Goal: Task Accomplishment & Management: Use online tool/utility

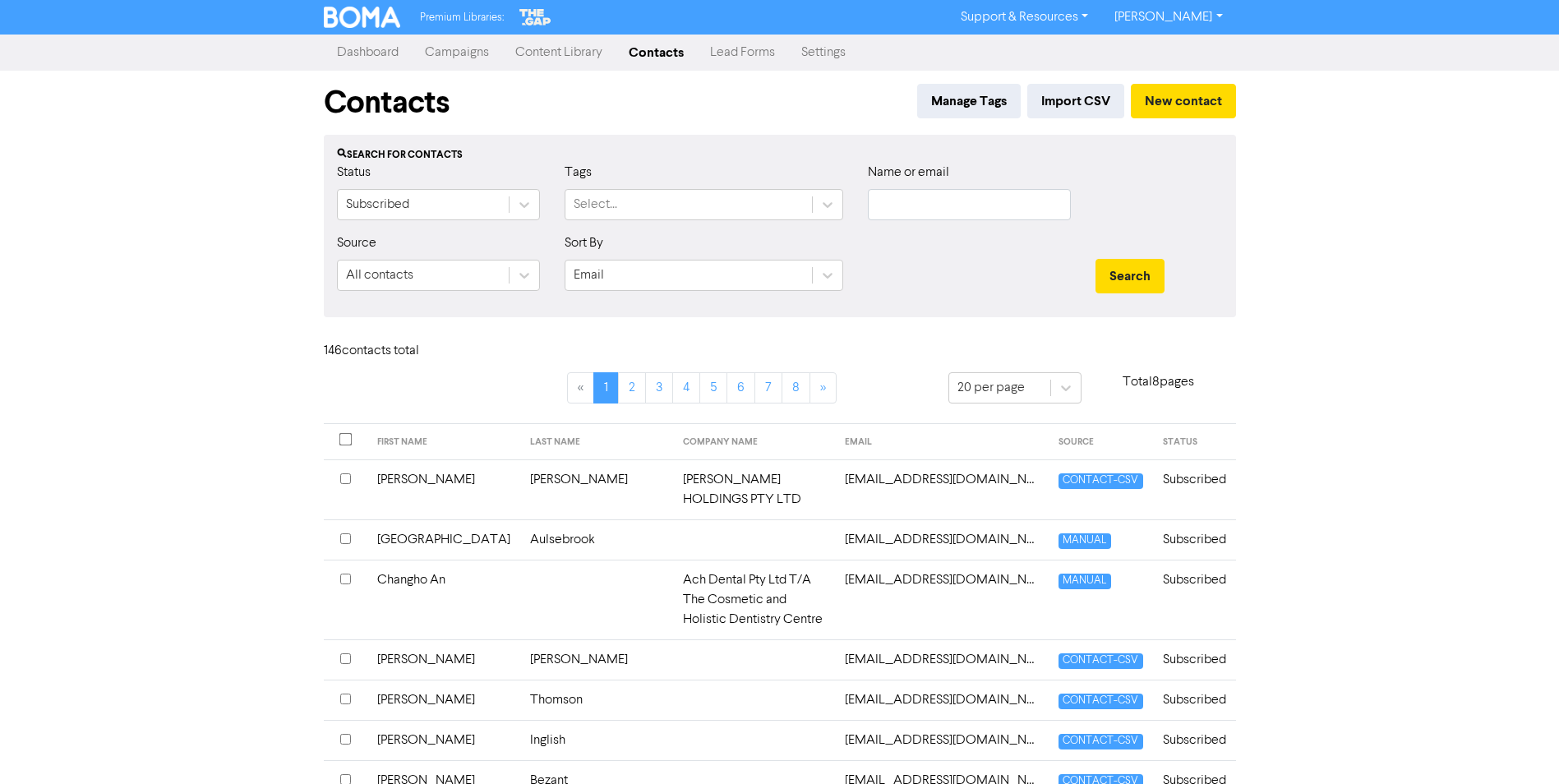
click at [471, 49] on link "Campaigns" at bounding box center [456, 52] width 90 height 33
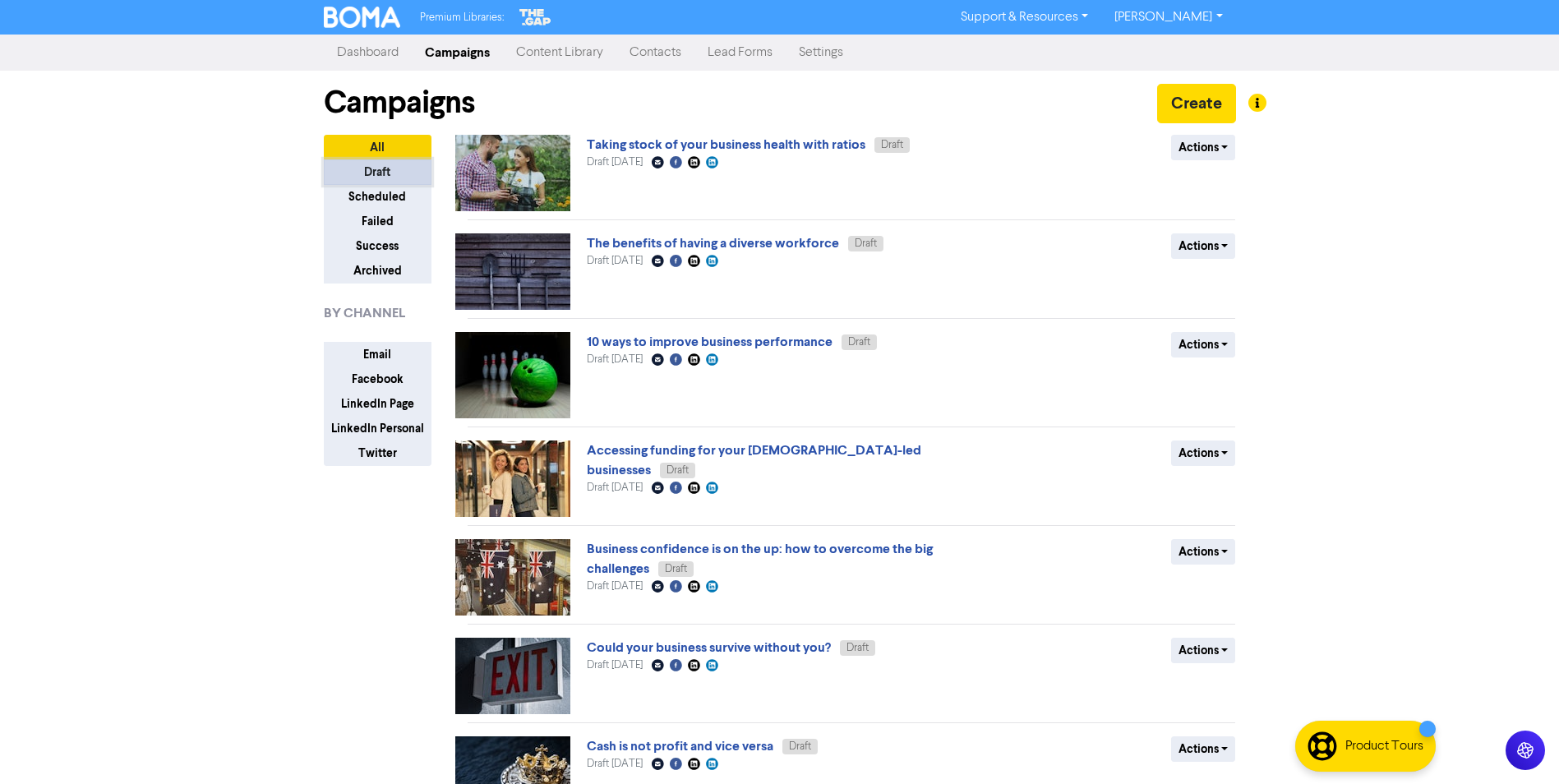
click at [397, 173] on button "Draft" at bounding box center [377, 172] width 107 height 25
click at [369, 148] on button "All" at bounding box center [377, 148] width 107 height 25
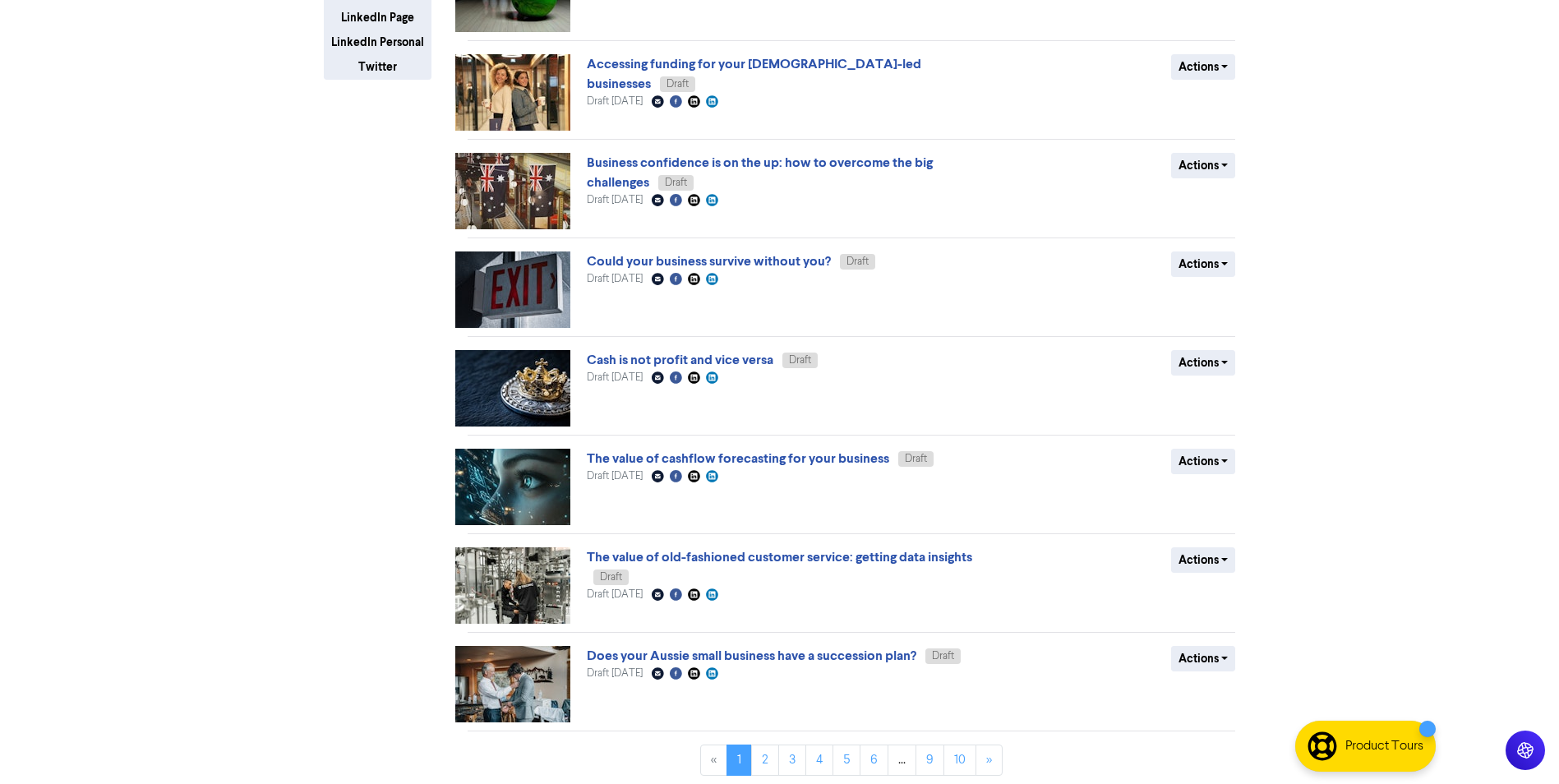
scroll to position [391, 0]
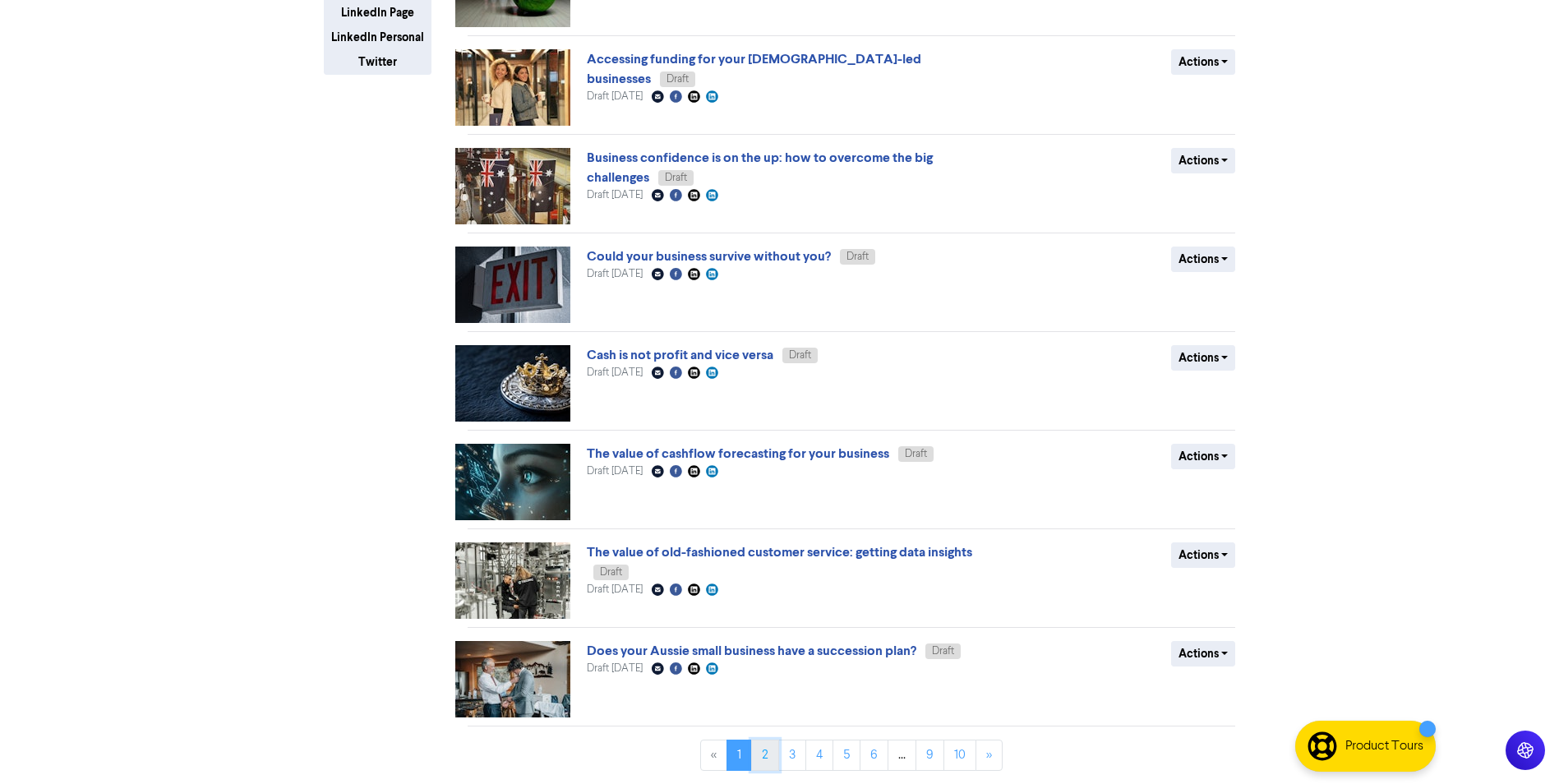
click at [765, 605] on link "2" at bounding box center [765, 754] width 28 height 31
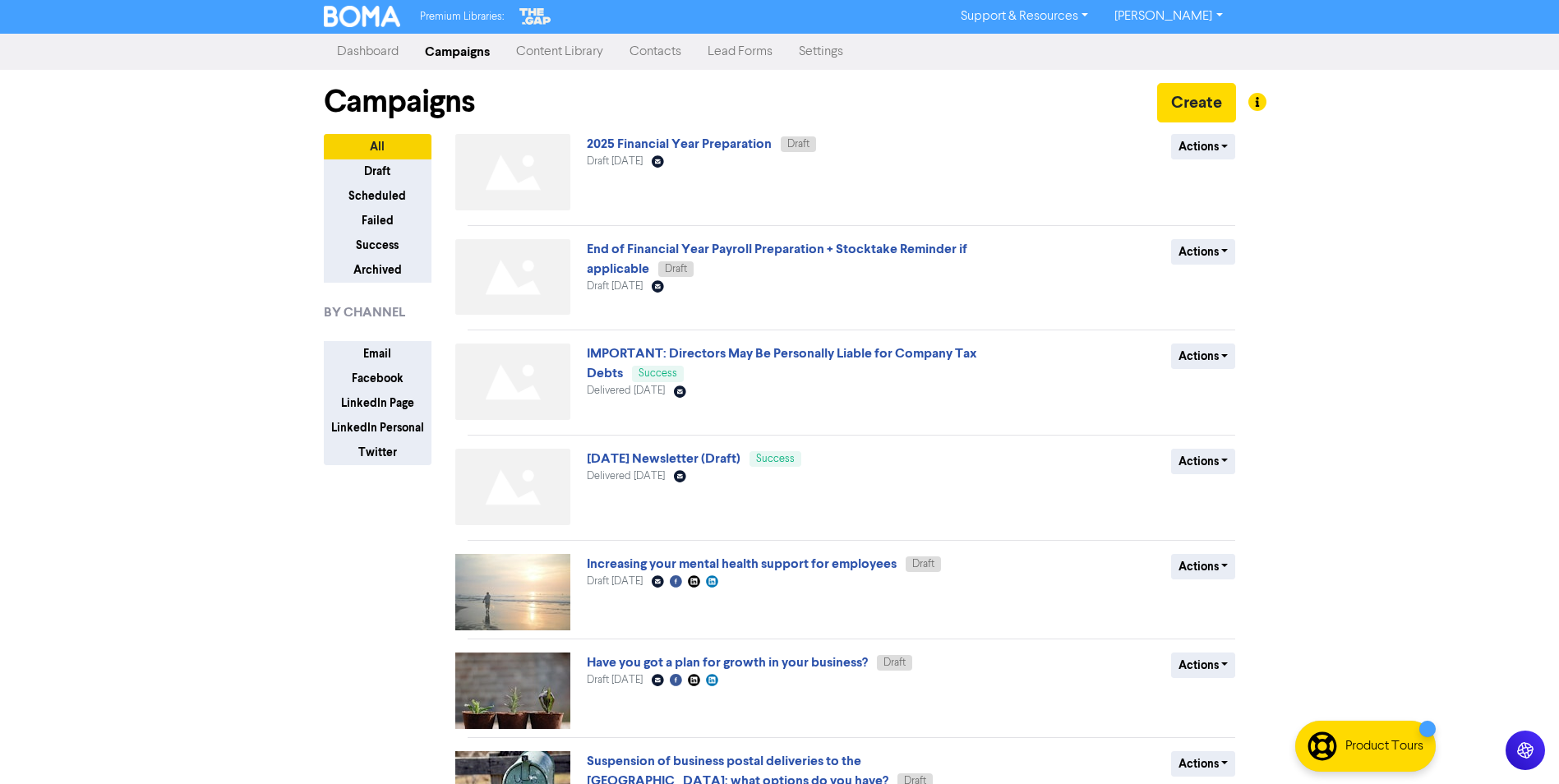
scroll to position [0, 0]
click at [1215, 460] on button "Actions" at bounding box center [1204, 462] width 65 height 25
click at [1230, 495] on button "Duplicate" at bounding box center [1236, 496] width 130 height 26
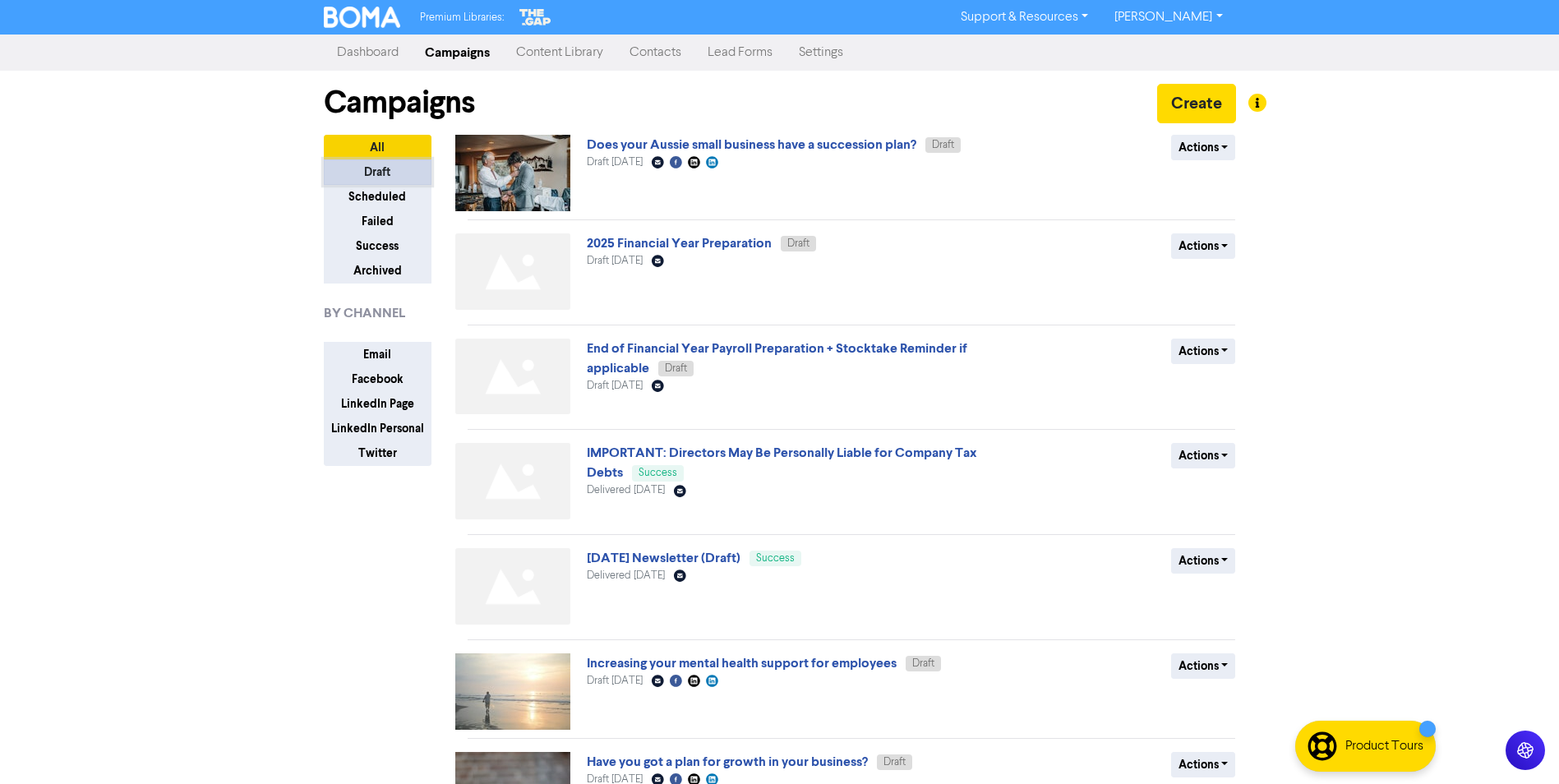
click at [394, 172] on button "Draft" at bounding box center [377, 172] width 107 height 25
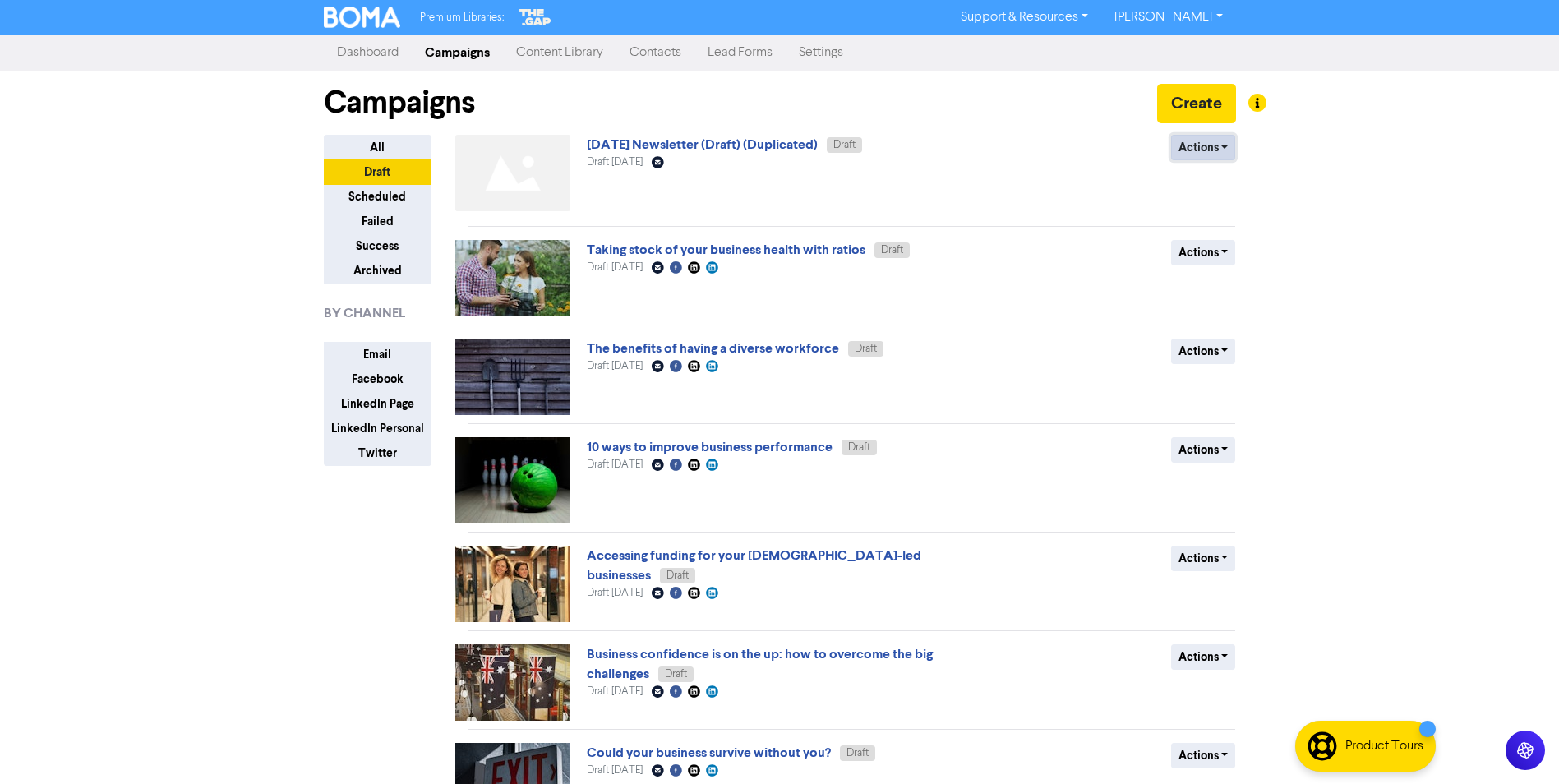
click at [1202, 139] on button "Actions" at bounding box center [1204, 148] width 65 height 25
click at [1216, 236] on button "Rename" at bounding box center [1236, 234] width 130 height 26
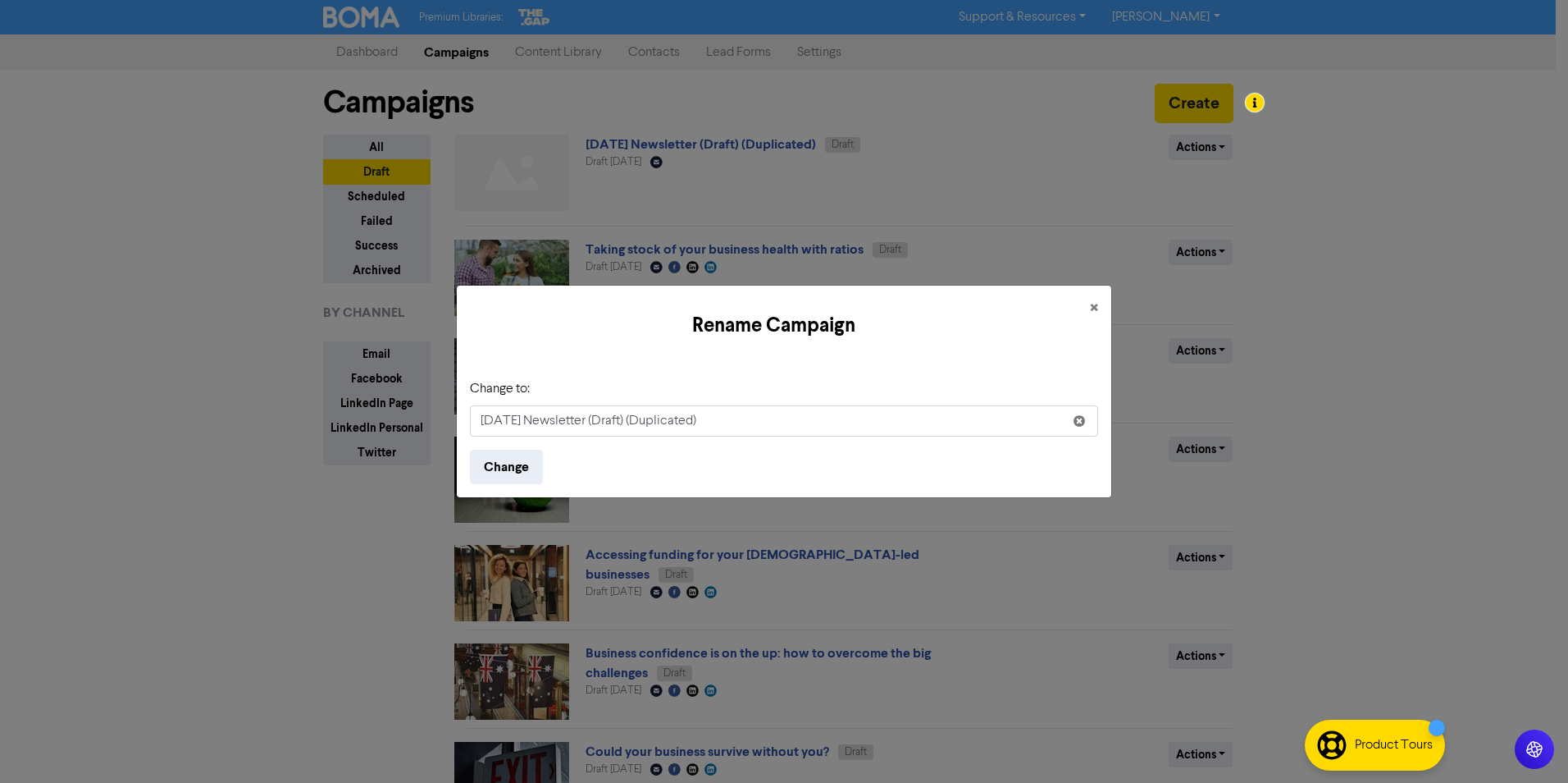
drag, startPoint x: 527, startPoint y: 423, endPoint x: 410, endPoint y: 397, distance: 119.9
click at [420, 407] on div "Rename Campaign × Change to: October 2025 Newsletter (Draft) (Duplicated) Change" at bounding box center [784, 391] width 1568 height 783
drag, startPoint x: 676, startPoint y: 420, endPoint x: 907, endPoint y: 437, distance: 231.6
click at [907, 437] on form "Change to: November 2025 Newsletter (Draft) (Duplicated) Change" at bounding box center [784, 432] width 628 height 105
type input "November 2025 Newsletter (Draft)"
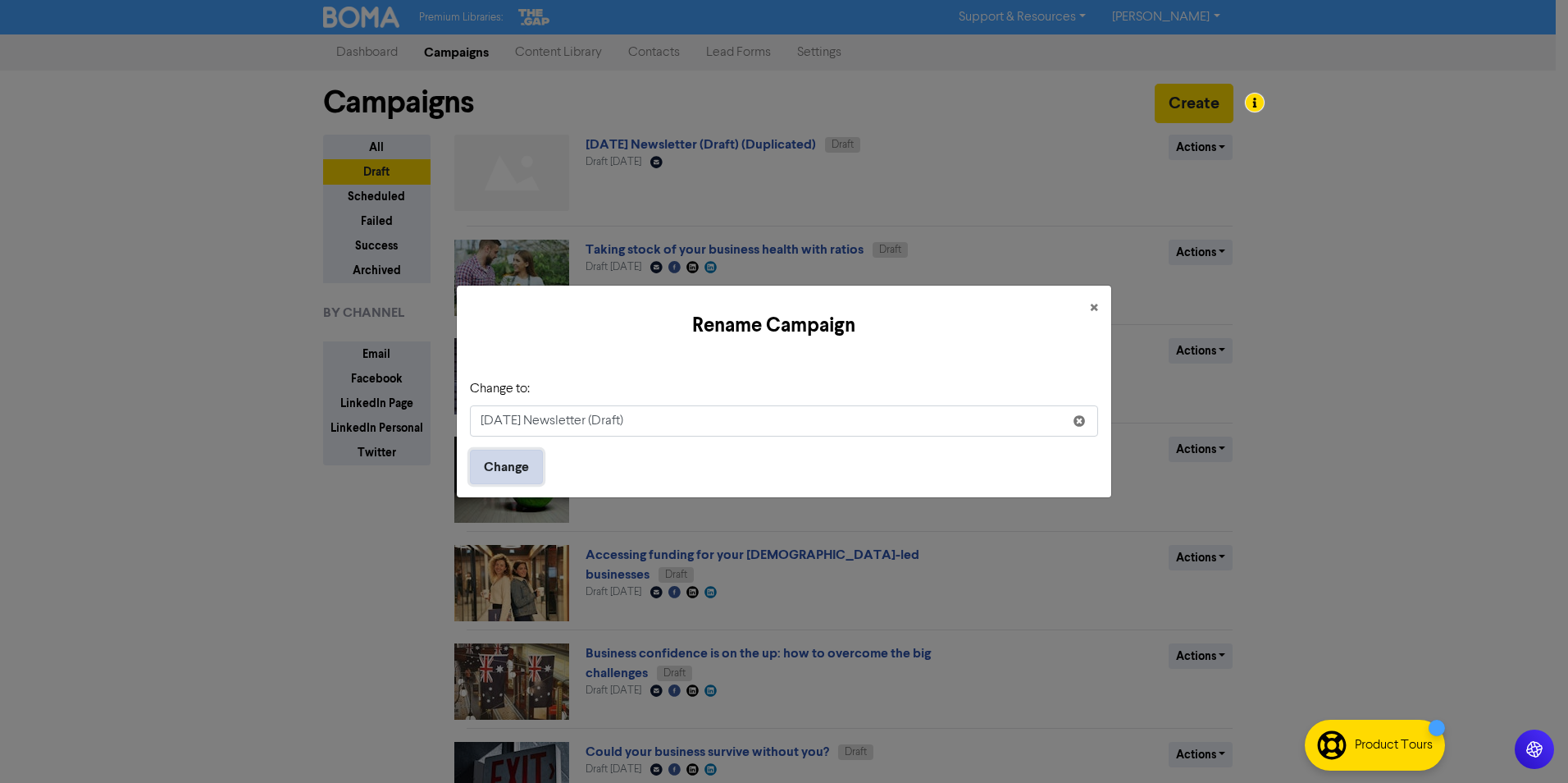
click at [529, 461] on button "Change" at bounding box center [507, 467] width 73 height 35
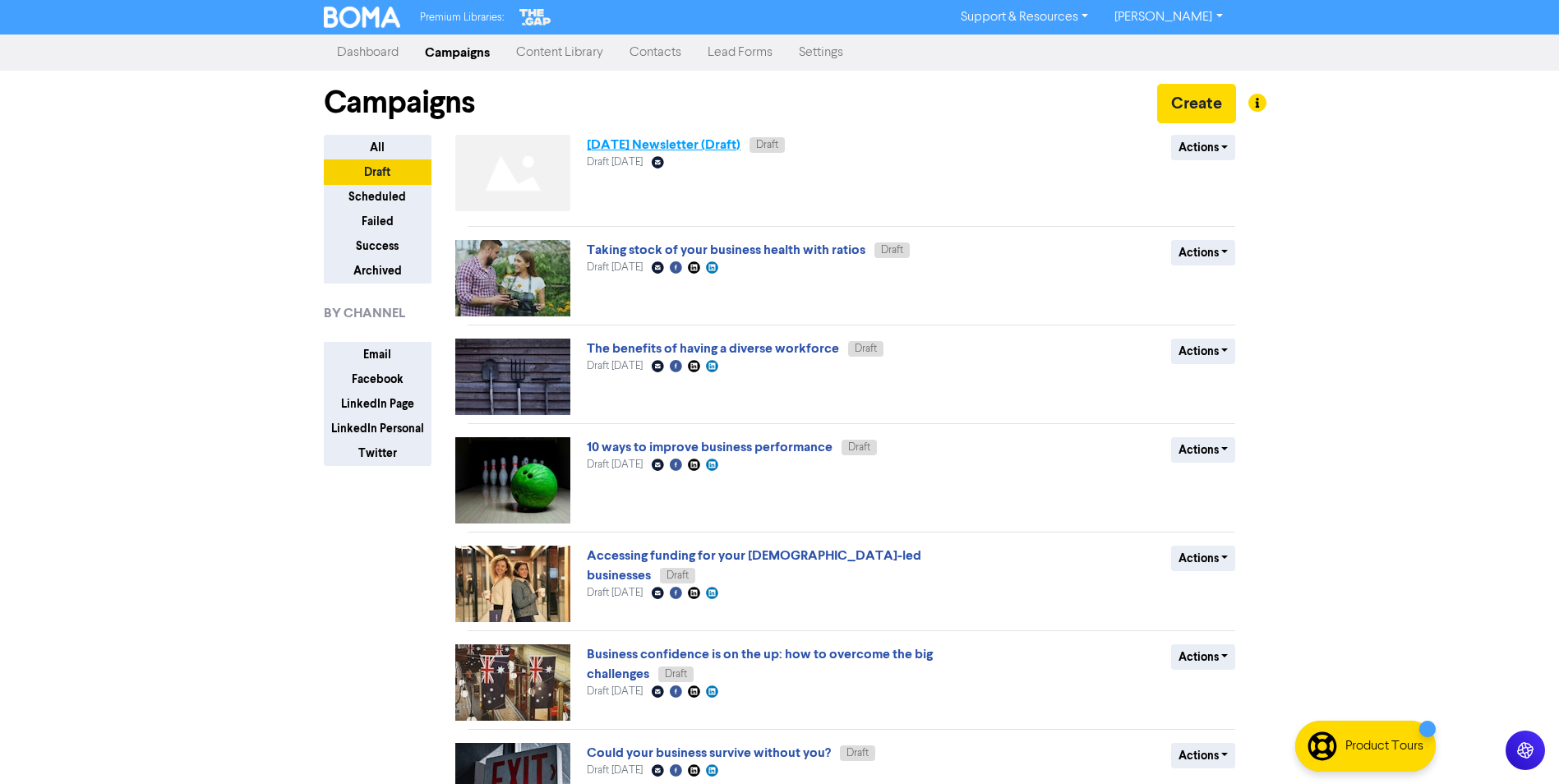
click at [607, 147] on link "November 2025 Newsletter (Draft)" at bounding box center [664, 145] width 154 height 16
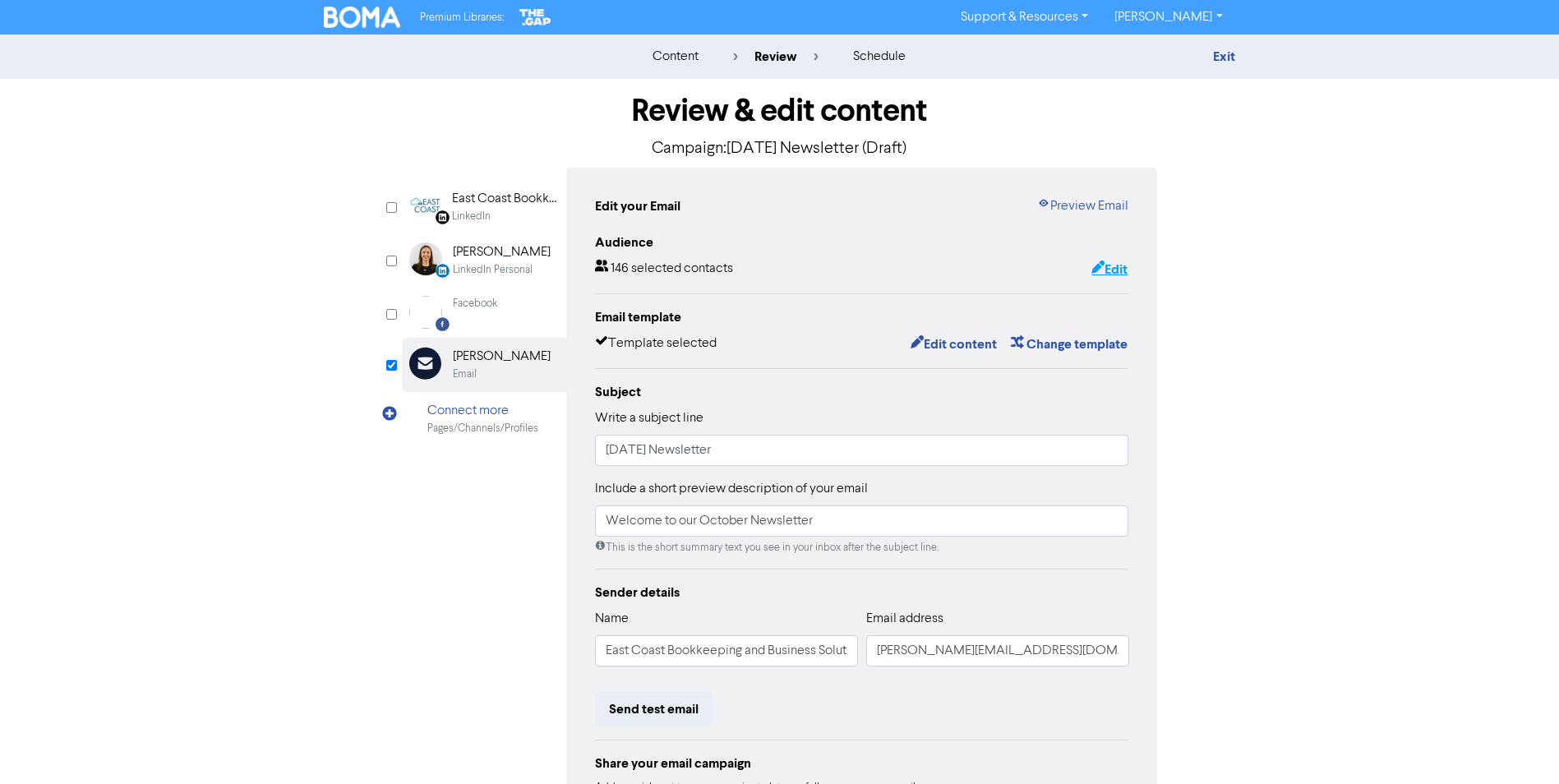
click at [1124, 272] on button "Edit" at bounding box center [1109, 269] width 38 height 21
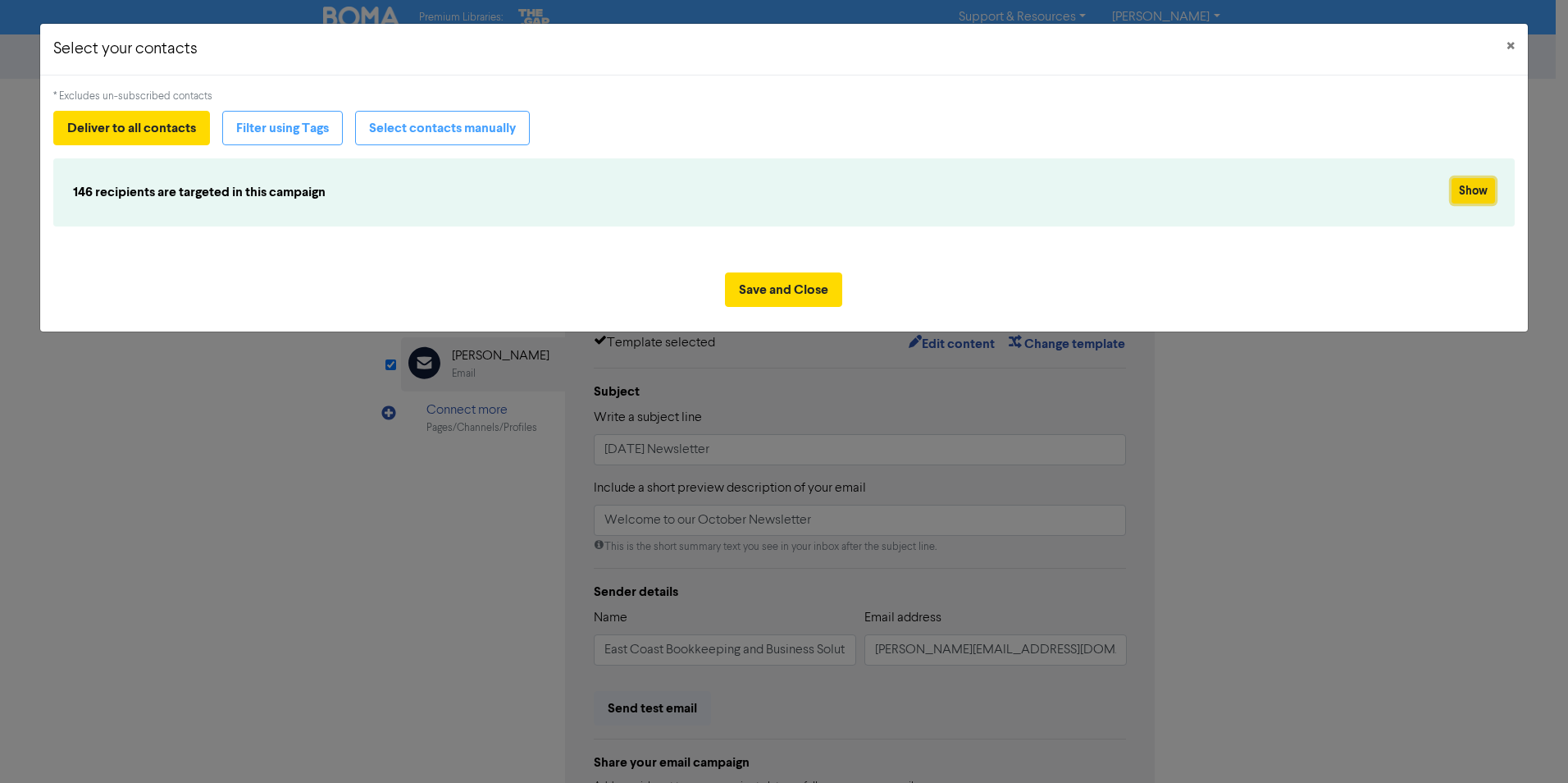
click at [1252, 194] on button "Show" at bounding box center [1473, 190] width 44 height 25
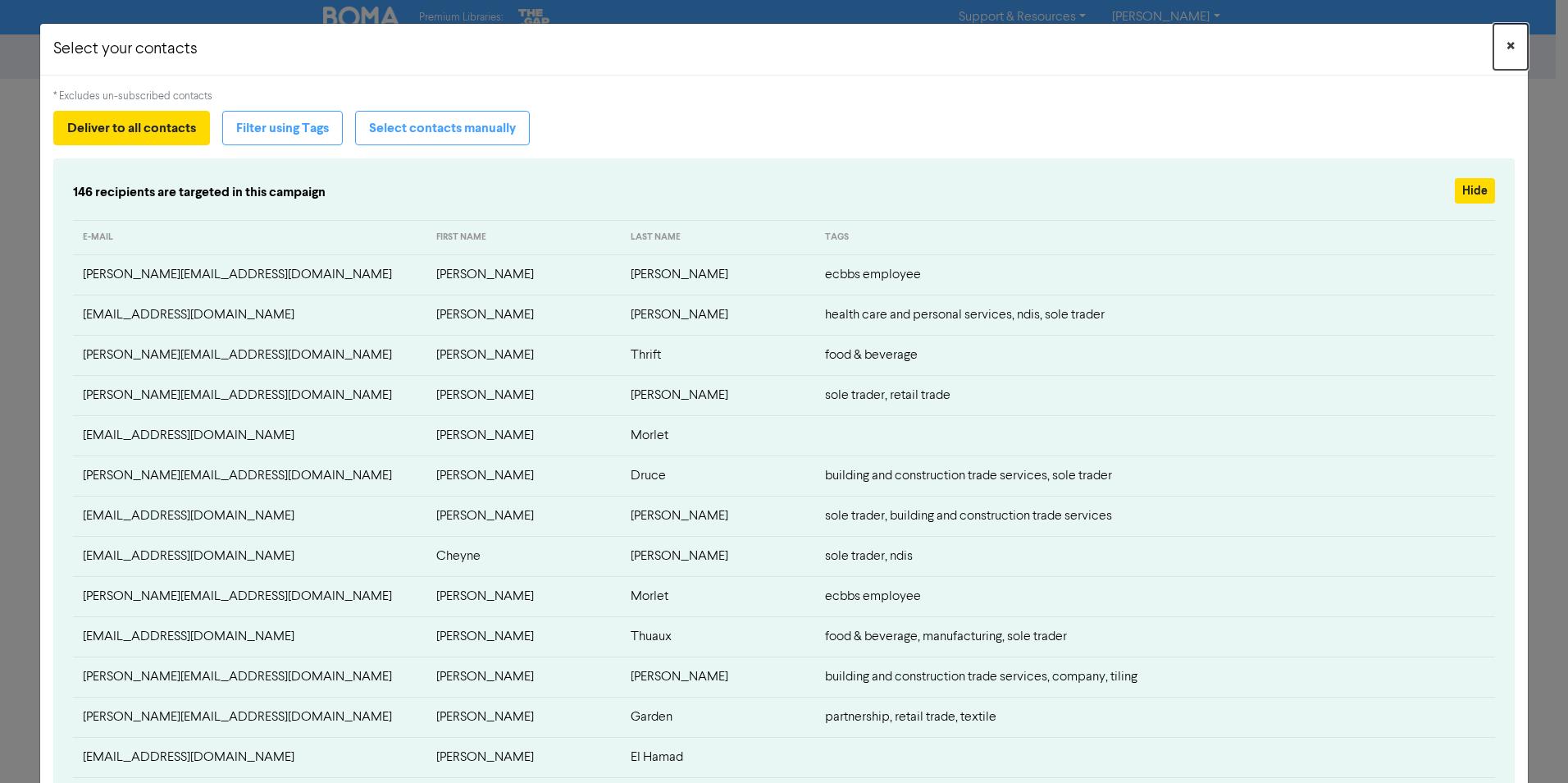
click at [1252, 45] on button "×" at bounding box center [1510, 46] width 35 height 46
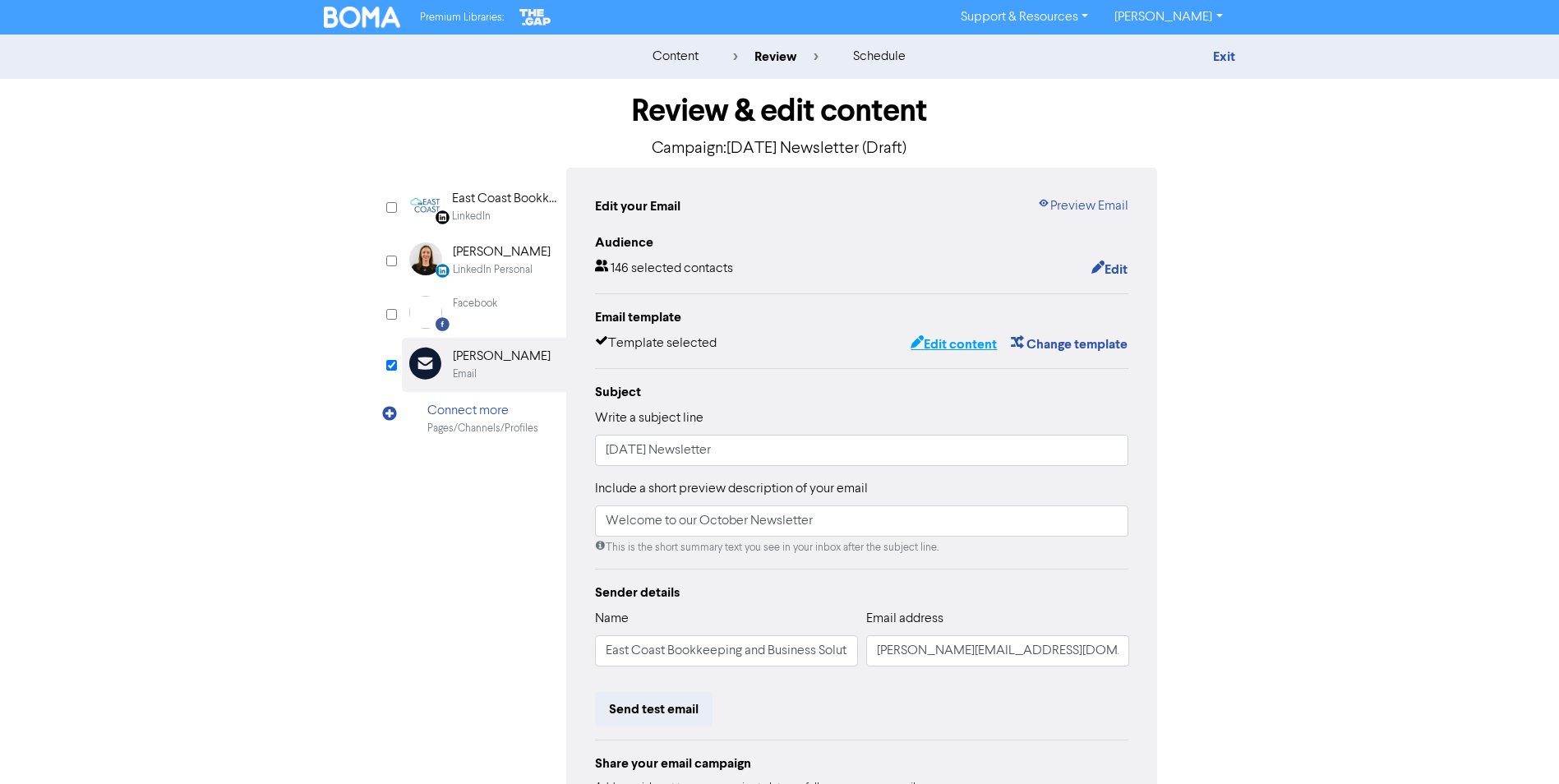
click at [965, 341] on button "Edit content" at bounding box center [953, 344] width 88 height 21
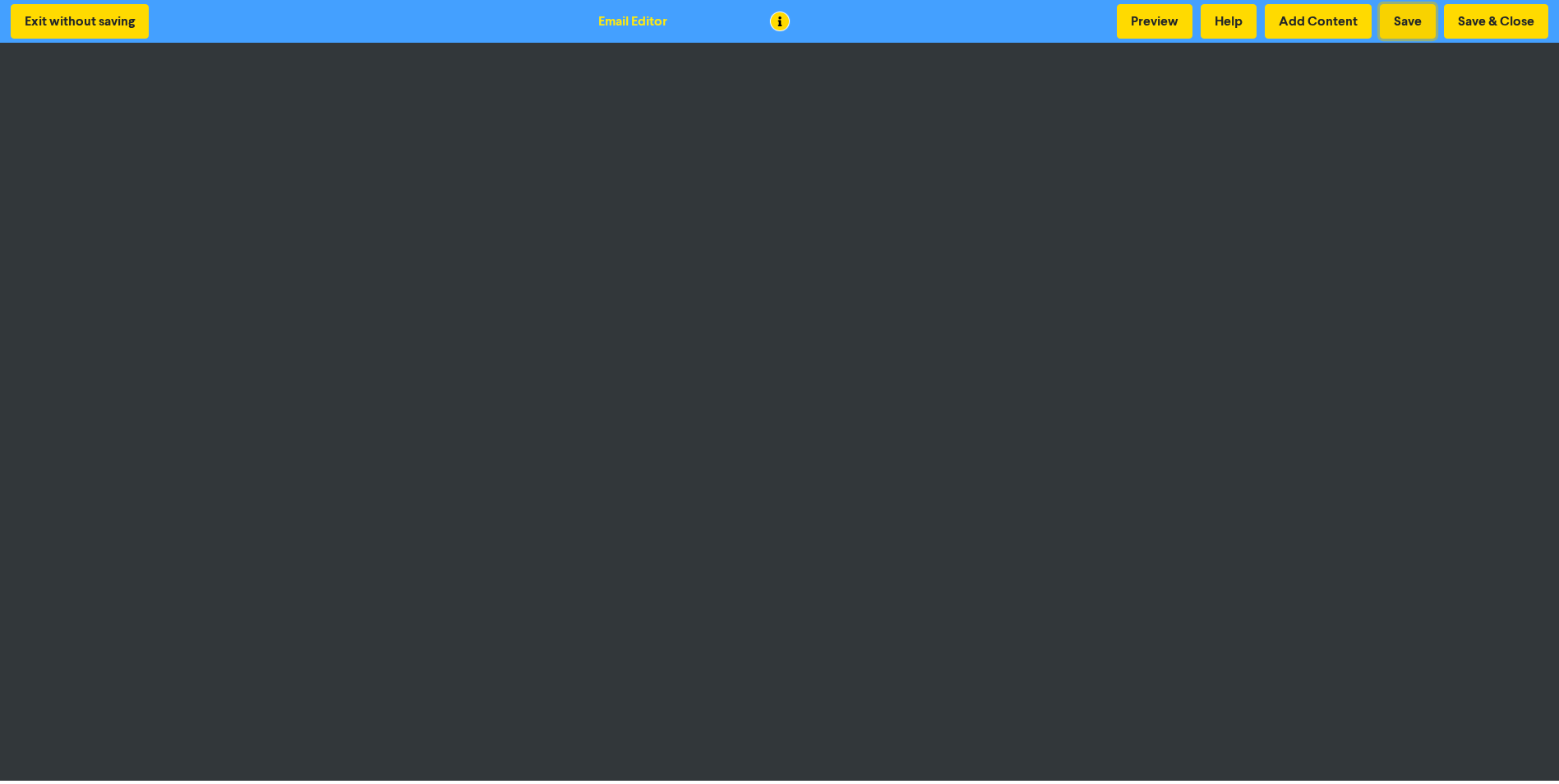
click at [1255, 17] on button "Save" at bounding box center [1408, 21] width 55 height 35
click at [1163, 28] on button "Preview" at bounding box center [1155, 21] width 76 height 35
click at [1165, 19] on button "Preview" at bounding box center [1155, 21] width 76 height 35
click at [1160, 11] on button "Preview" at bounding box center [1155, 21] width 76 height 35
click at [1255, 32] on button "Save & Close" at bounding box center [1496, 21] width 105 height 35
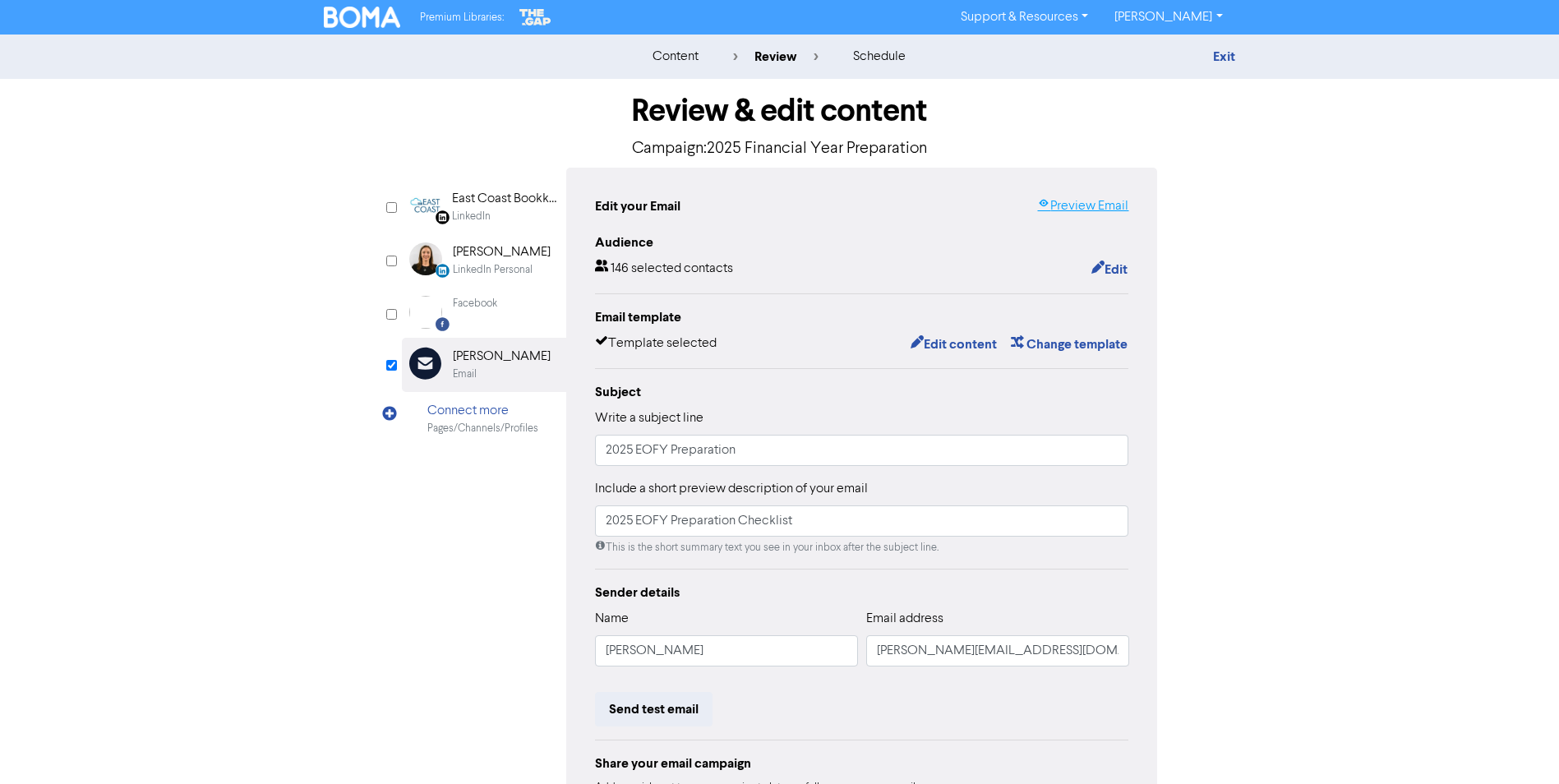
click at [1097, 208] on link "Preview Email" at bounding box center [1083, 207] width 91 height 20
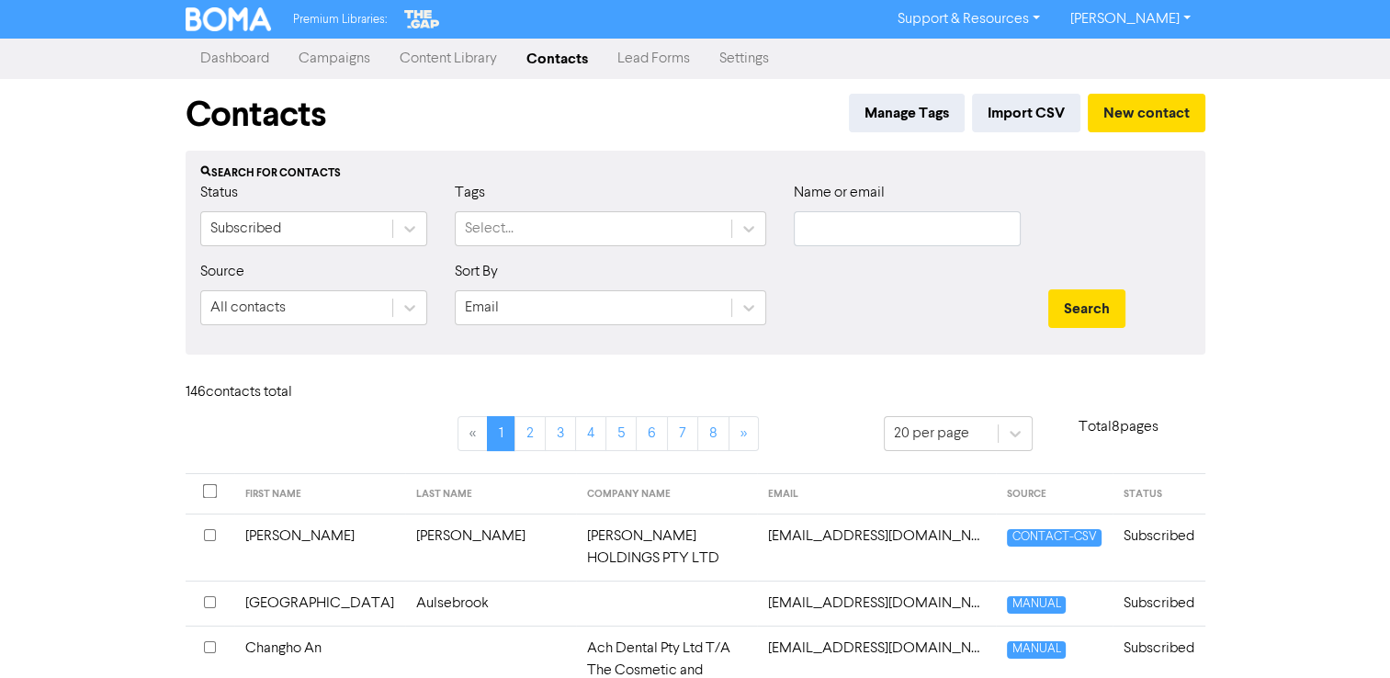
click at [342, 62] on link "Campaigns" at bounding box center [334, 58] width 101 height 37
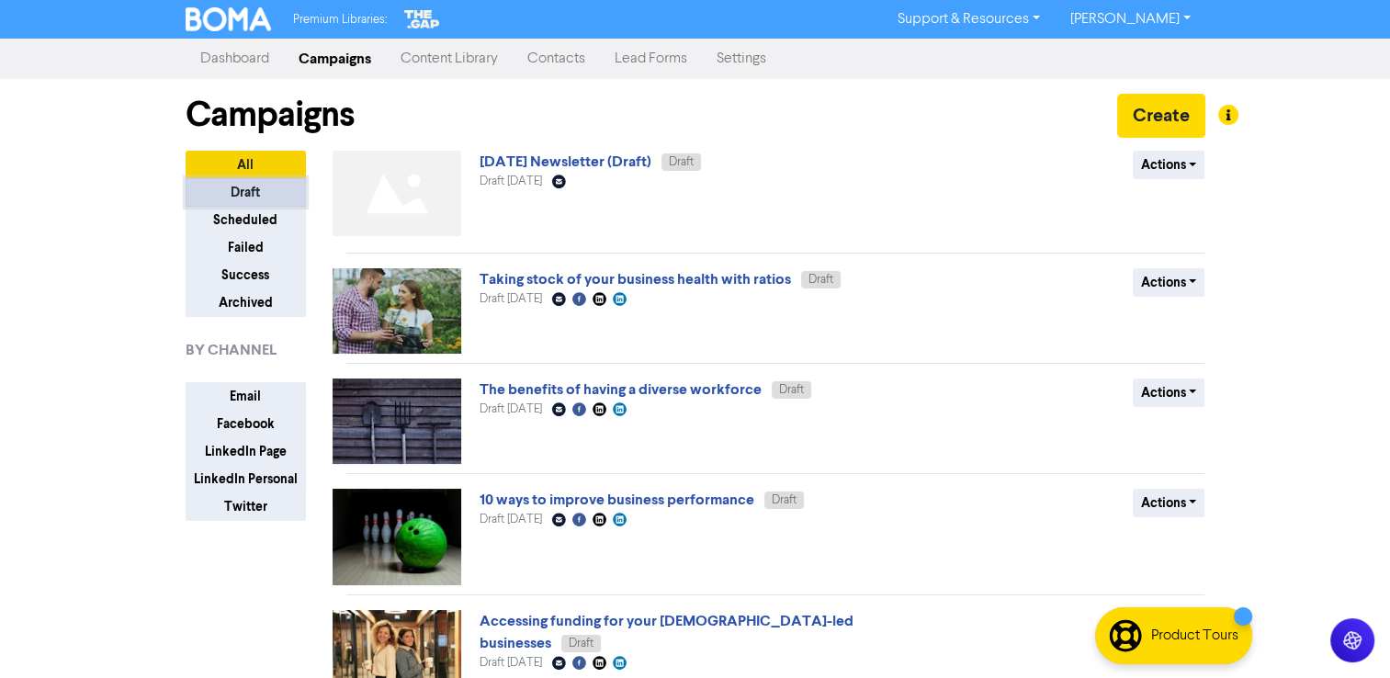
click at [250, 193] on button "Draft" at bounding box center [246, 192] width 120 height 28
